Goal: Information Seeking & Learning: Learn about a topic

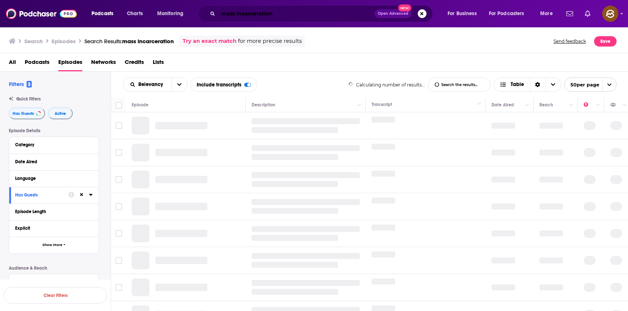
click at [303, 10] on input "mass incarceration" at bounding box center [296, 14] width 156 height 12
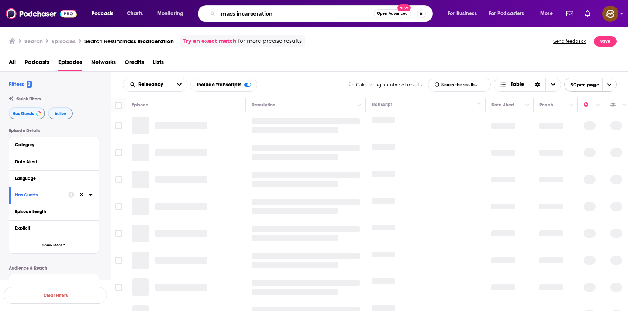
drag, startPoint x: 230, startPoint y: 18, endPoint x: 185, endPoint y: 20, distance: 45.0
click at [185, 20] on div "Podcasts Charts Monitoring mass incarceration Open Advanced New For Business Fo…" at bounding box center [322, 13] width 473 height 17
drag, startPoint x: 289, startPoint y: 10, endPoint x: 192, endPoint y: 14, distance: 97.4
click at [192, 14] on div "Podcasts Charts Monitoring mass incarceration Open Advanced New For Business Fo…" at bounding box center [322, 13] width 473 height 17
click at [281, 9] on input "mass incarceration" at bounding box center [296, 14] width 156 height 12
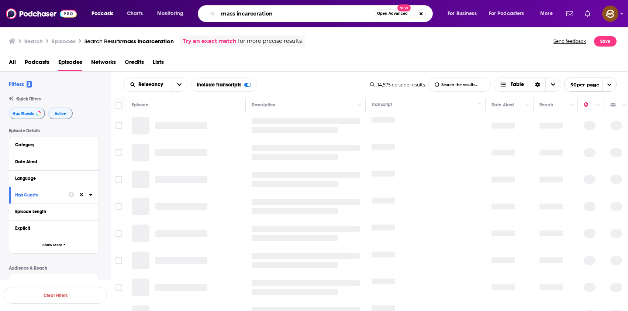
drag, startPoint x: 273, startPoint y: 11, endPoint x: 287, endPoint y: 15, distance: 13.8
click at [287, 15] on input "mass incarceration" at bounding box center [296, 14] width 156 height 12
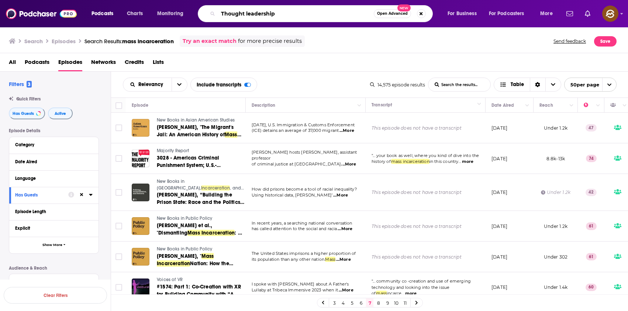
type input "Thought leadership"
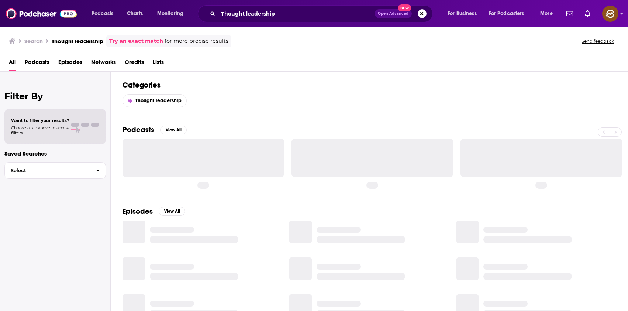
click at [38, 63] on span "Podcasts" at bounding box center [37, 63] width 25 height 15
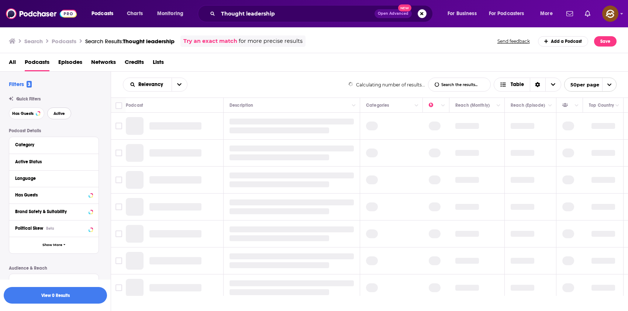
click at [62, 114] on span "Active" at bounding box center [58, 113] width 11 height 4
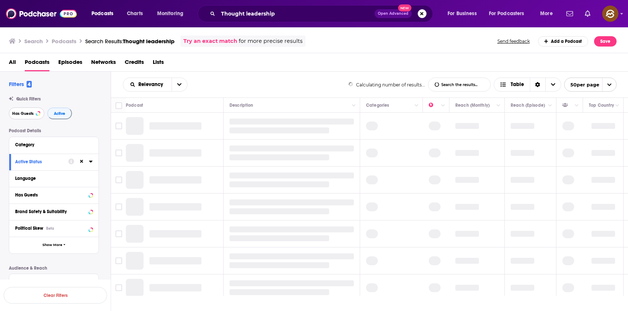
click at [20, 112] on span "Has Guests" at bounding box center [22, 113] width 21 height 4
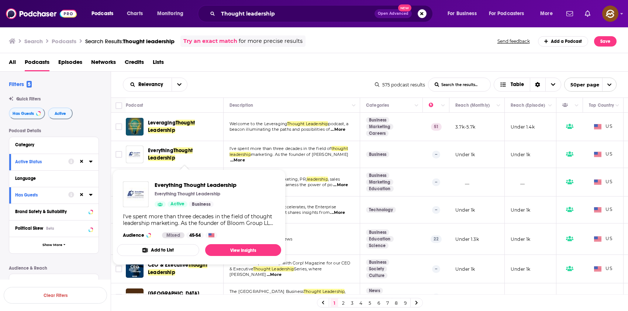
click at [165, 149] on span "Everything" at bounding box center [160, 150] width 25 height 6
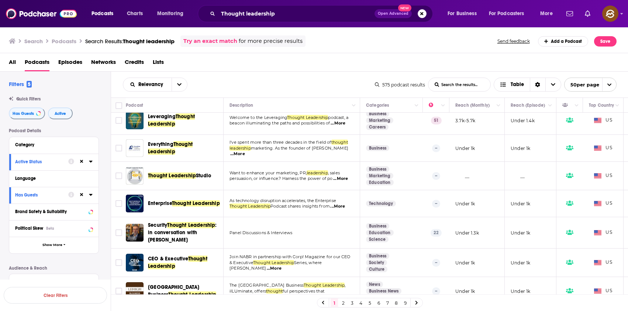
scroll to position [10, 0]
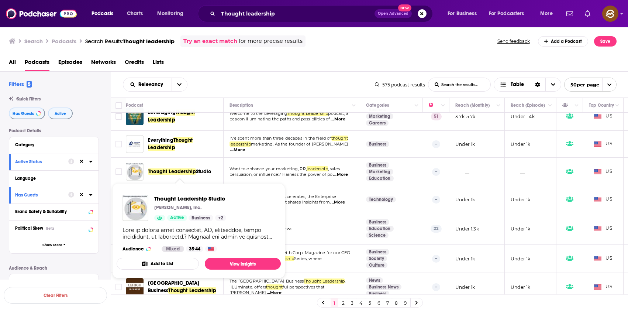
click at [188, 169] on span "Thought Leadership" at bounding box center [172, 171] width 48 height 6
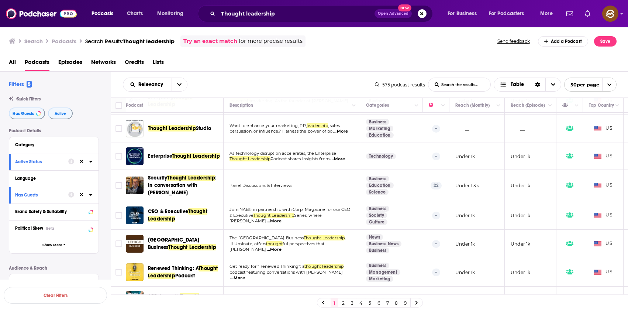
scroll to position [51, 0]
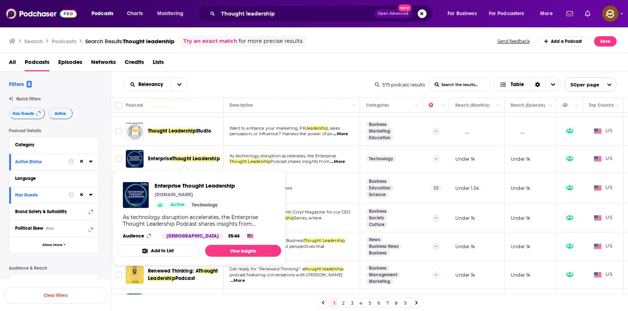
click at [195, 158] on span "Thought Leadership" at bounding box center [196, 158] width 48 height 6
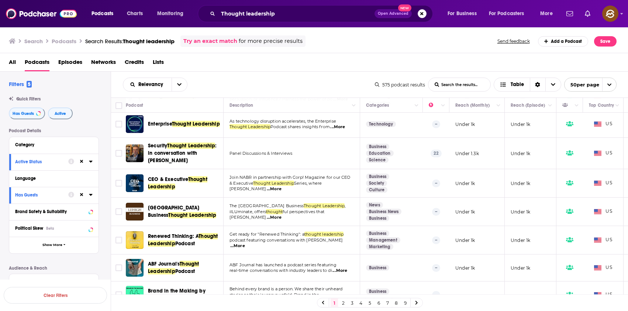
scroll to position [88, 0]
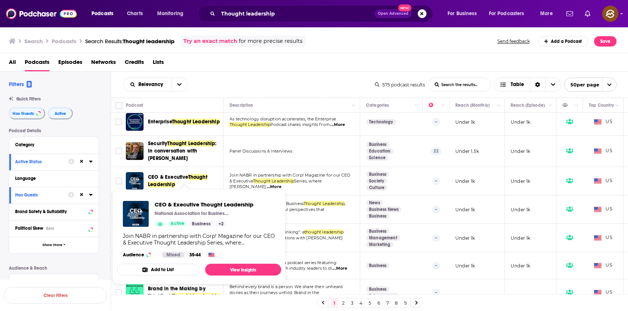
click at [167, 175] on span "CEO & Executive" at bounding box center [168, 177] width 40 height 6
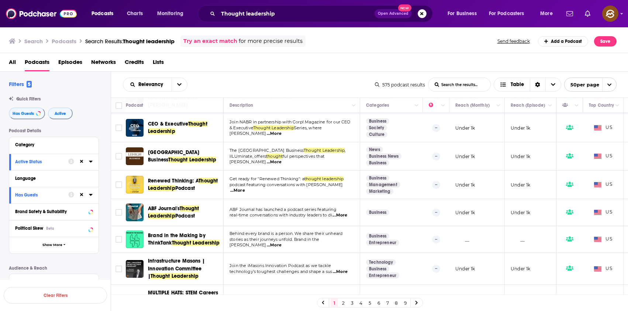
scroll to position [148, 0]
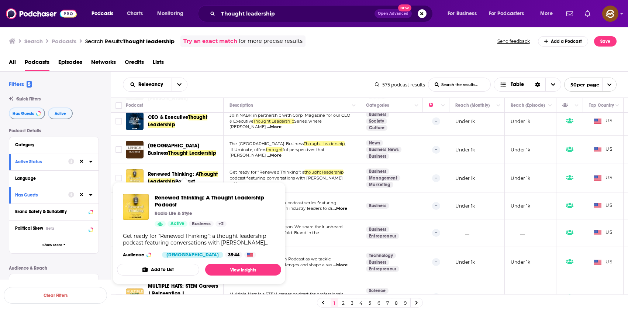
click at [185, 180] on span "Renewed Thinking: A Thought Leadership Podcast Radio Life & Style Active Busine…" at bounding box center [198, 232] width 173 height 111
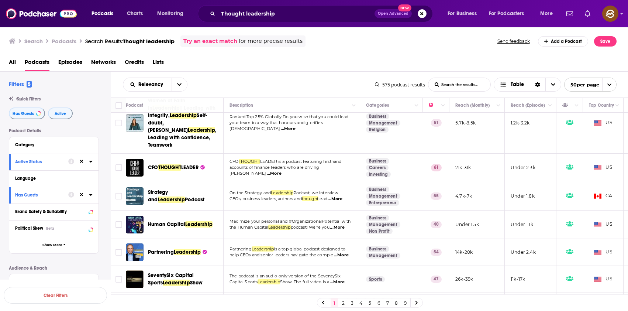
scroll to position [388, 0]
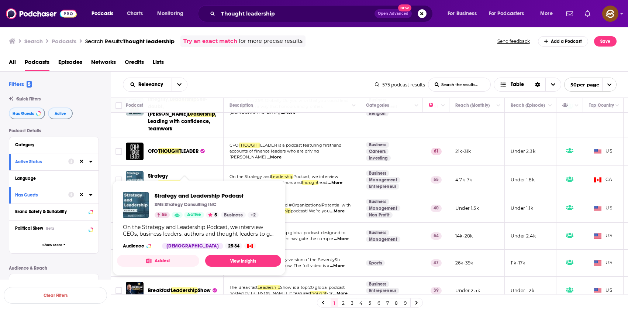
click at [167, 173] on span "Strategy and" at bounding box center [158, 180] width 20 height 14
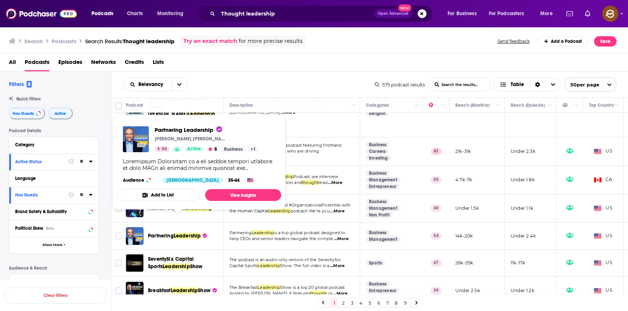
click at [160, 232] on span "Partnering" at bounding box center [161, 235] width 26 height 6
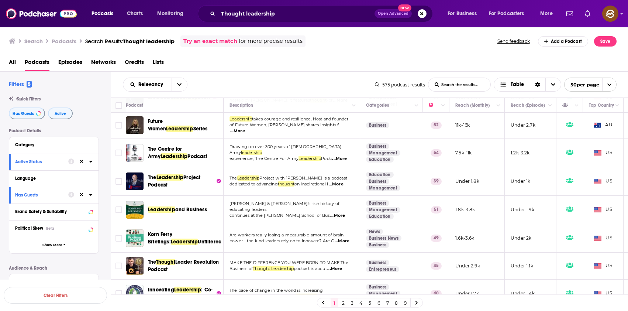
scroll to position [586, 0]
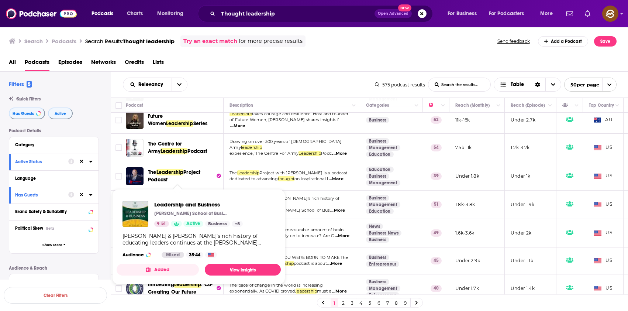
click at [190, 200] on div "Leadership and Business Raymond A. Mason School of Business 51 Active Business …" at bounding box center [199, 229] width 164 height 69
click at [194, 202] on span "Leadership and Business" at bounding box center [198, 204] width 89 height 7
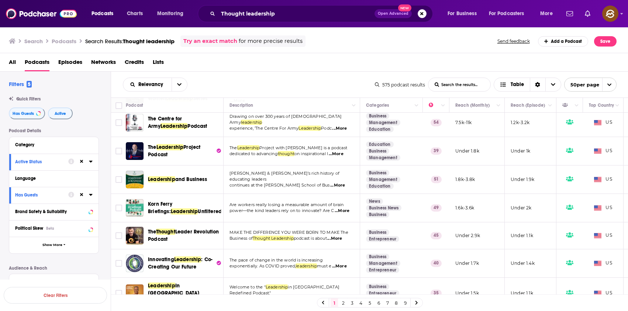
scroll to position [616, 0]
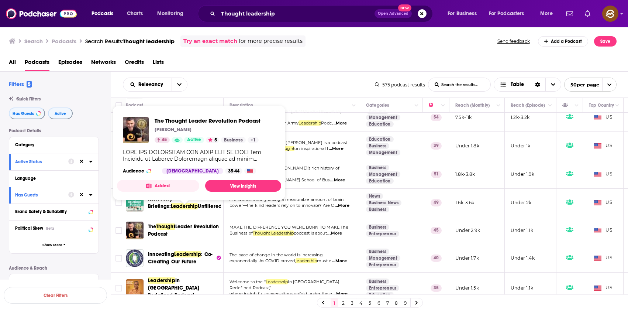
click at [181, 223] on span "Leader Revolution Podcast" at bounding box center [183, 230] width 71 height 14
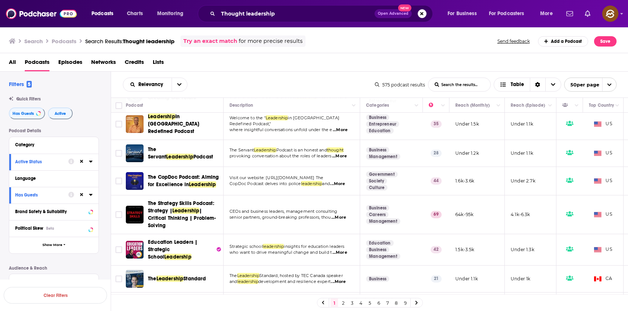
scroll to position [783, 0]
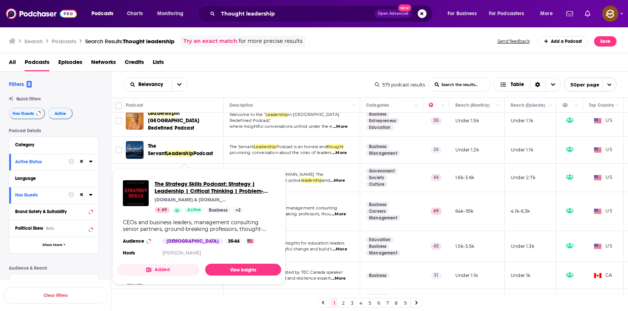
click at [194, 185] on span "The Strategy Skills Podcast: Strategy | Leadership | Critical Thinking | Proble…" at bounding box center [215, 187] width 121 height 14
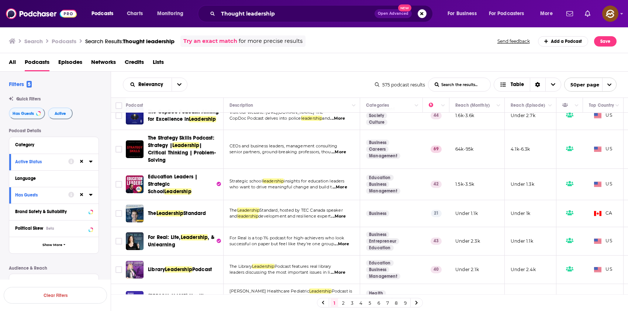
scroll to position [846, 0]
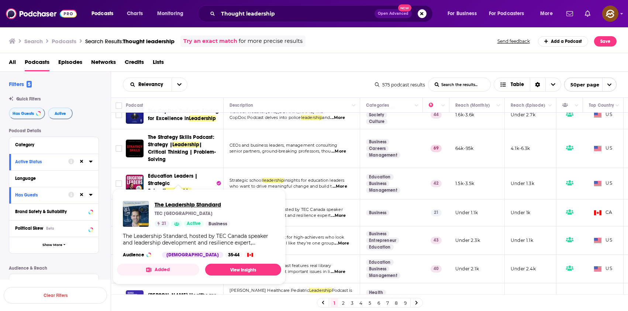
click at [181, 201] on span "The Leadership Standard" at bounding box center [193, 204] width 76 height 7
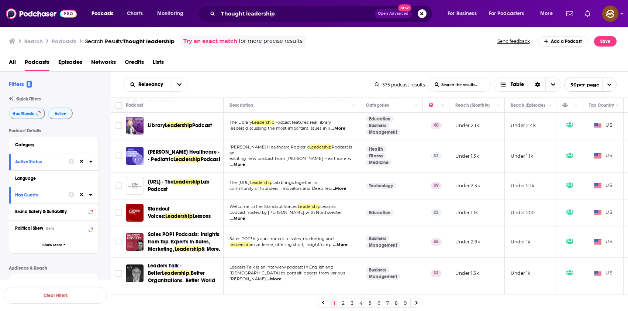
scroll to position [968, 0]
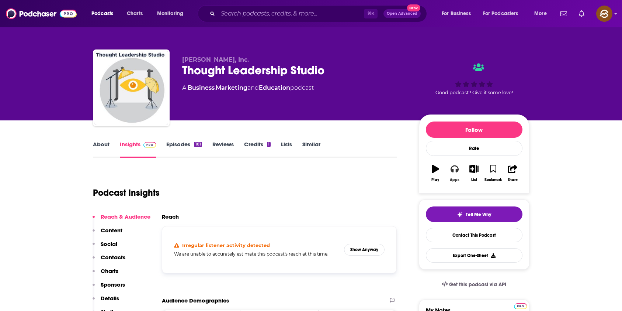
click at [455, 175] on button "Apps" at bounding box center [454, 173] width 19 height 27
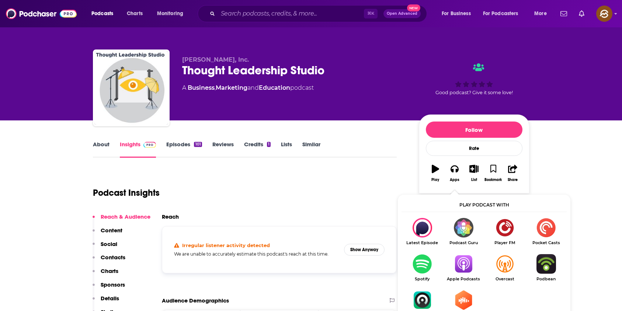
click at [466, 266] on img "Show Listen On dropdown" at bounding box center [463, 264] width 41 height 20
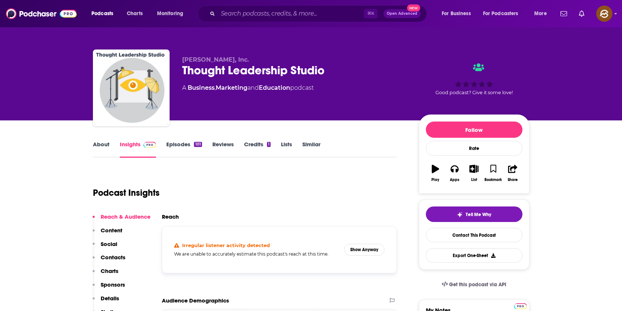
click at [106, 148] on link "About" at bounding box center [101, 149] width 17 height 17
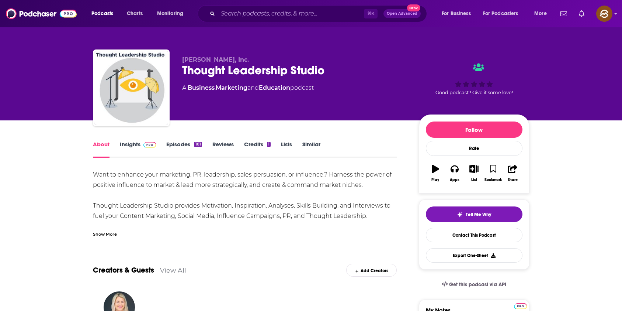
click at [110, 229] on div "Show More" at bounding box center [245, 231] width 304 height 13
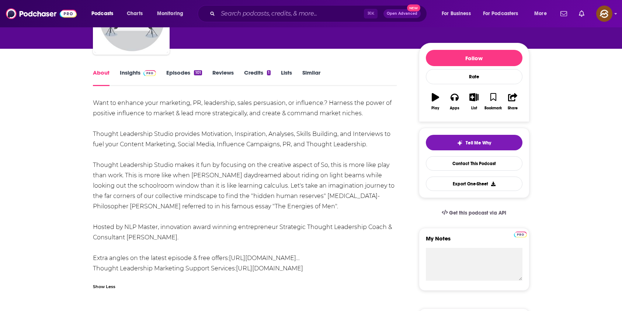
scroll to position [104, 0]
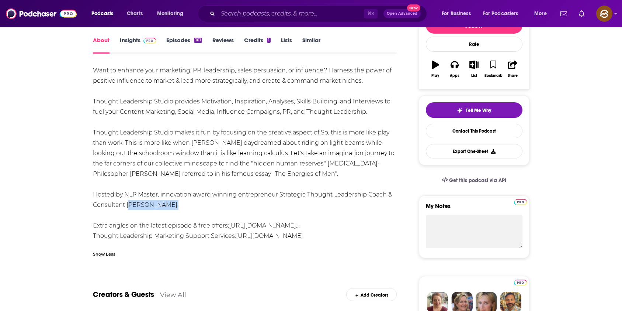
drag, startPoint x: 160, startPoint y: 207, endPoint x: 128, endPoint y: 207, distance: 32.1
copy div "Chris McNeil."
click at [128, 207] on div "Want to enhance your marketing, PR, leadership, sales persuasion, or influence.…" at bounding box center [245, 153] width 304 height 176
click at [127, 45] on link "Insights" at bounding box center [138, 45] width 37 height 17
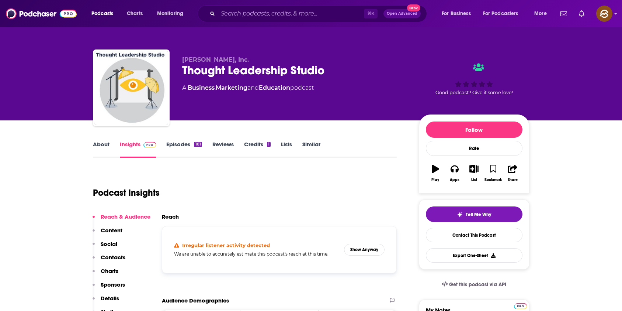
click at [112, 254] on p "Contacts" at bounding box center [113, 256] width 25 height 7
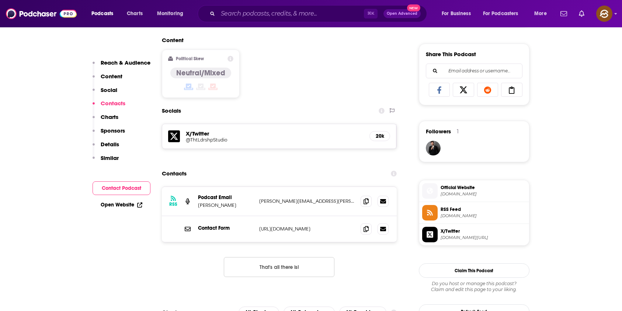
scroll to position [510, 0]
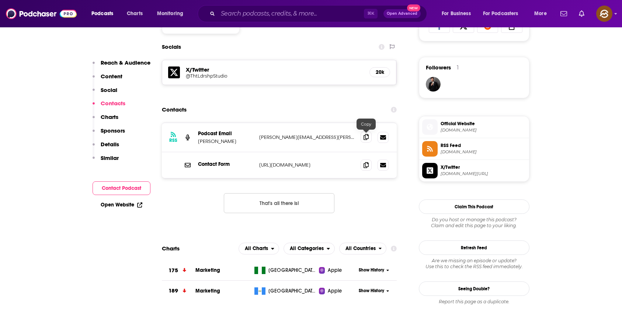
click at [368, 138] on icon at bounding box center [366, 137] width 5 height 6
click at [368, 166] on icon at bounding box center [366, 165] width 5 height 6
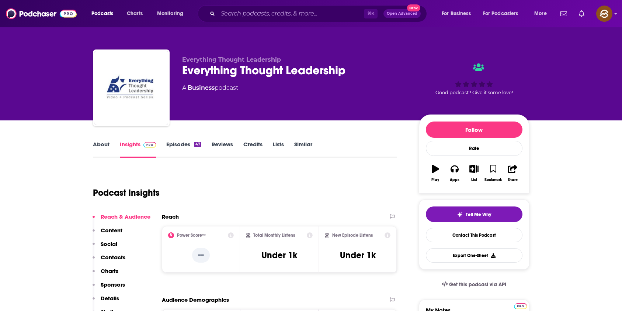
click at [313, 69] on div "Everything Thought Leadership" at bounding box center [294, 70] width 225 height 14
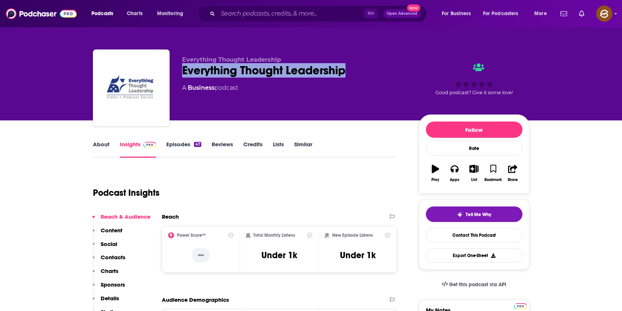
drag, startPoint x: 313, startPoint y: 69, endPoint x: 199, endPoint y: 70, distance: 114.0
copy h2 "Everything Thought Leadership"
click at [199, 70] on div "Everything Thought Leadership" at bounding box center [294, 70] width 225 height 14
click at [454, 167] on icon "button" at bounding box center [455, 168] width 8 height 8
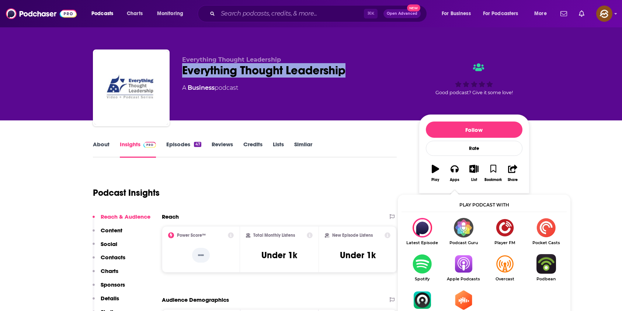
click at [474, 272] on img "Show Listen On dropdown" at bounding box center [463, 264] width 41 height 20
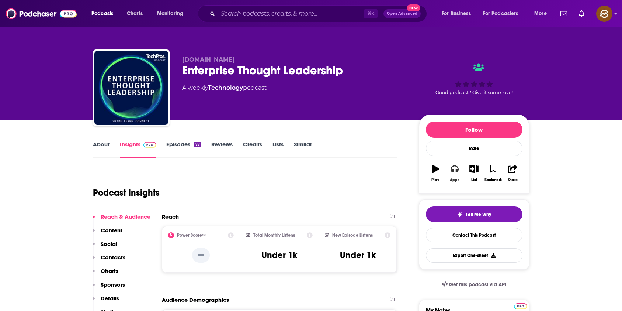
click at [453, 171] on icon "button" at bounding box center [455, 168] width 8 height 7
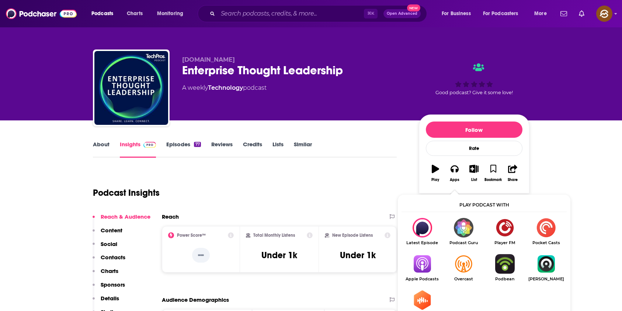
click at [414, 259] on img "Show Listen On dropdown" at bounding box center [422, 264] width 41 height 20
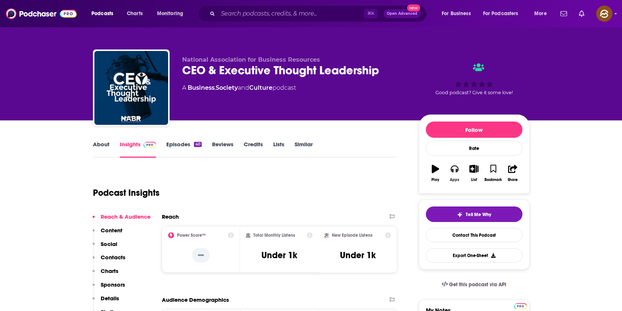
click at [451, 171] on icon "button" at bounding box center [455, 168] width 8 height 8
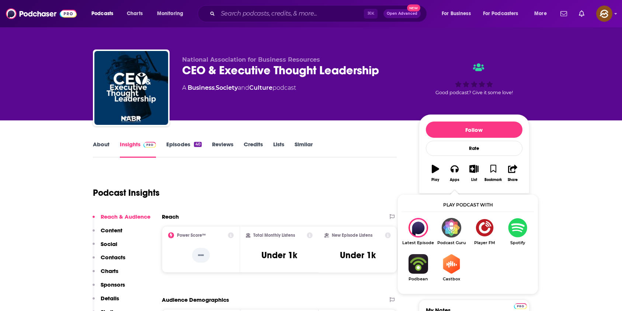
click at [312, 173] on div "Podcast Insights" at bounding box center [242, 188] width 298 height 38
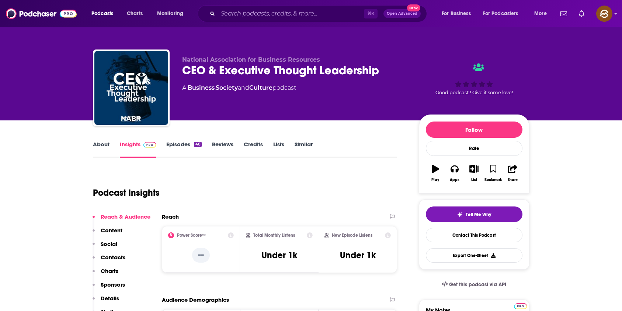
click at [190, 67] on div "CEO & Executive Thought Leadership" at bounding box center [294, 70] width 225 height 14
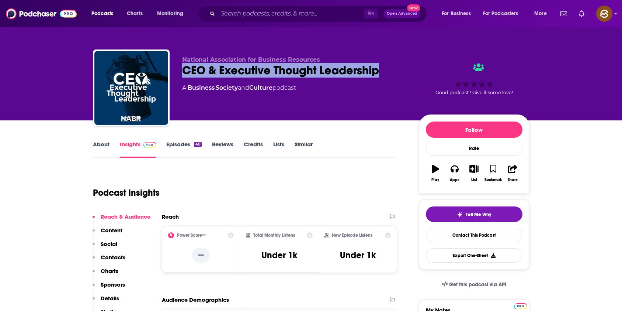
drag, startPoint x: 190, startPoint y: 67, endPoint x: 339, endPoint y: 68, distance: 149.4
copy h2 "CEO & Executive Thought Leadership"
click at [339, 68] on div "CEO & Executive Thought Leadership" at bounding box center [294, 70] width 225 height 14
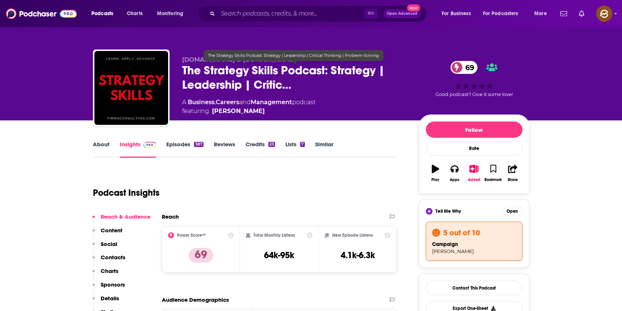
click at [190, 75] on span "The Strategy Skills Podcast: Strategy | Leadership | Critic…" at bounding box center [294, 77] width 225 height 29
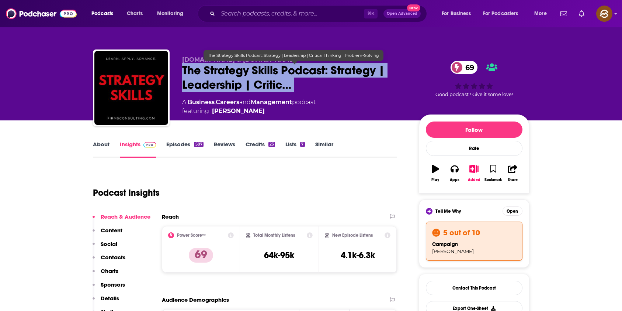
drag, startPoint x: 190, startPoint y: 75, endPoint x: 294, endPoint y: 77, distance: 104.4
copy div "The Strategy Skills Podcast: Strategy | Leadership | Critic… 69"
click at [294, 77] on span "The Strategy Skills Podcast: Strategy | Leadership | Critic…" at bounding box center [294, 77] width 225 height 29
click at [195, 67] on span "The Strategy Skills Podcast: Strategy | Leadership | Critic…" at bounding box center [294, 77] width 225 height 29
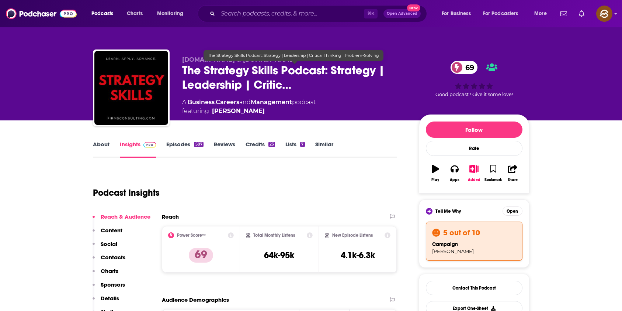
click at [183, 69] on span "The Strategy Skills Podcast: Strategy | Leadership | Critic…" at bounding box center [294, 77] width 225 height 29
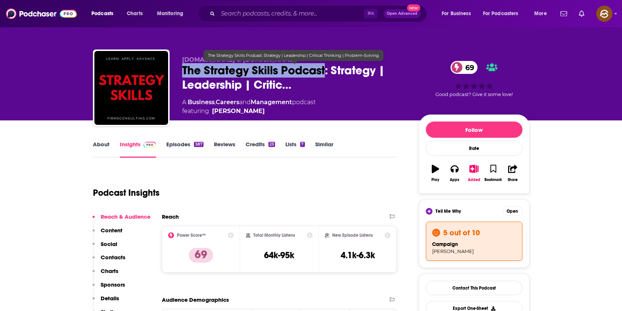
drag, startPoint x: 183, startPoint y: 69, endPoint x: 317, endPoint y: 73, distance: 134.3
copy h2 "The Strategy Skills Podcast"
click at [317, 73] on span "The Strategy Skills Podcast: Strategy | Leadership | Critic…" at bounding box center [294, 77] width 225 height 29
